Goal: Task Accomplishment & Management: Complete application form

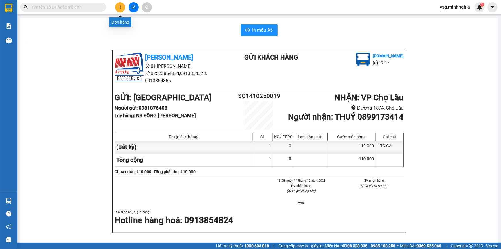
click at [118, 10] on button at bounding box center [120, 7] width 10 height 10
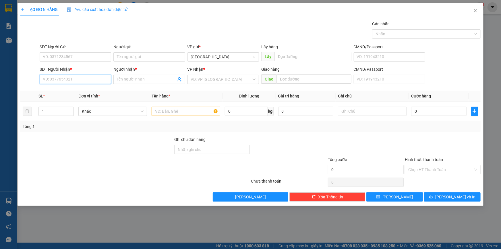
click at [62, 78] on input "SĐT Người Nhận *" at bounding box center [76, 79] width 72 height 9
type input "0908886100"
click at [90, 92] on div "0908886100 - [PERSON_NAME]" at bounding box center [75, 91] width 65 height 6
type input "PHONG"
type input "0908886100"
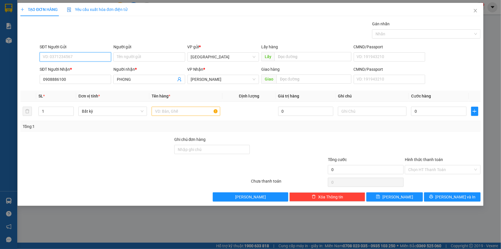
click at [95, 58] on input "SĐT Người Gửi" at bounding box center [76, 56] width 72 height 9
click at [86, 69] on div "0933290682 - THÁI" at bounding box center [75, 68] width 65 height 6
type input "0933290682"
type input "THÁI"
click at [162, 117] on div at bounding box center [186, 110] width 69 height 11
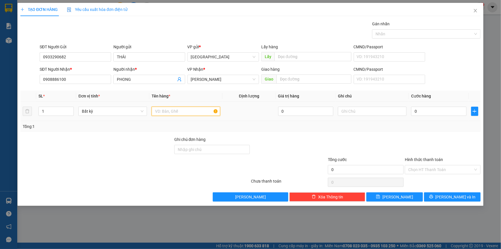
click at [163, 115] on input "text" at bounding box center [186, 111] width 69 height 9
click at [366, 108] on input "text" at bounding box center [372, 111] width 69 height 9
click at [366, 109] on input "text" at bounding box center [372, 111] width 69 height 9
paste input "ÔP"
paste input "ỐP"
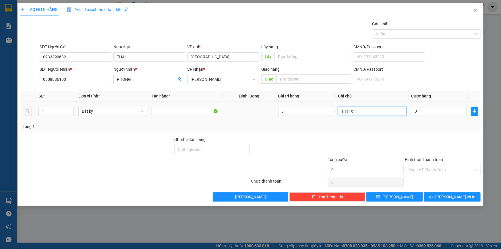
paste input "ÔP"
paste input "ỐP"
paste input "Đ"
type input "1 TH XỐP ĐL"
click at [422, 109] on input "0" at bounding box center [438, 111] width 55 height 9
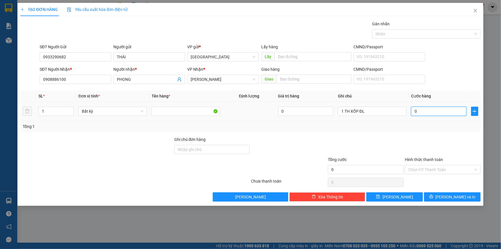
type input "1"
type input "15"
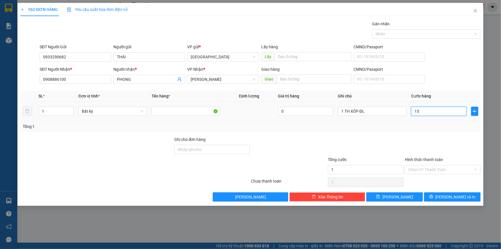
type input "15"
type input "150"
type input "150.000"
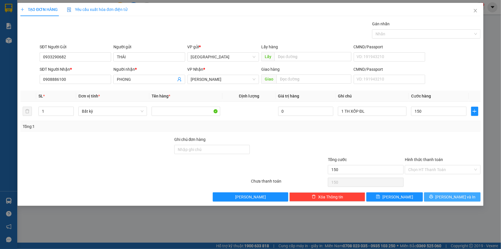
type input "150.000"
click at [451, 195] on span "[PERSON_NAME] và In" at bounding box center [456, 197] width 40 height 6
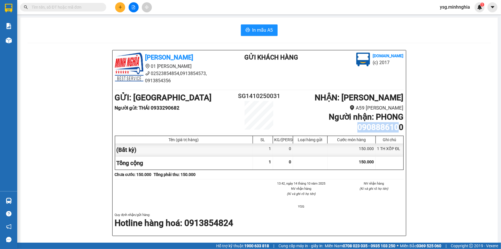
drag, startPoint x: 357, startPoint y: 126, endPoint x: 395, endPoint y: 126, distance: 37.9
click at [395, 126] on b "Người [PERSON_NAME] : [PERSON_NAME] 0908886100" at bounding box center [366, 122] width 75 height 20
copy b "090888610"
click at [241, 28] on button "In mẫu A5" at bounding box center [259, 29] width 37 height 11
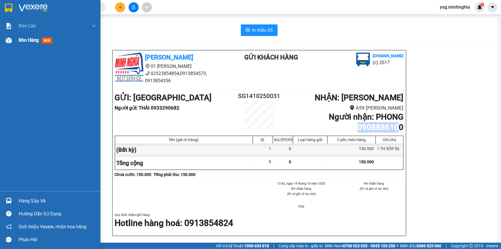
click at [6, 37] on img at bounding box center [9, 40] width 6 height 6
